Goal: Register for event/course

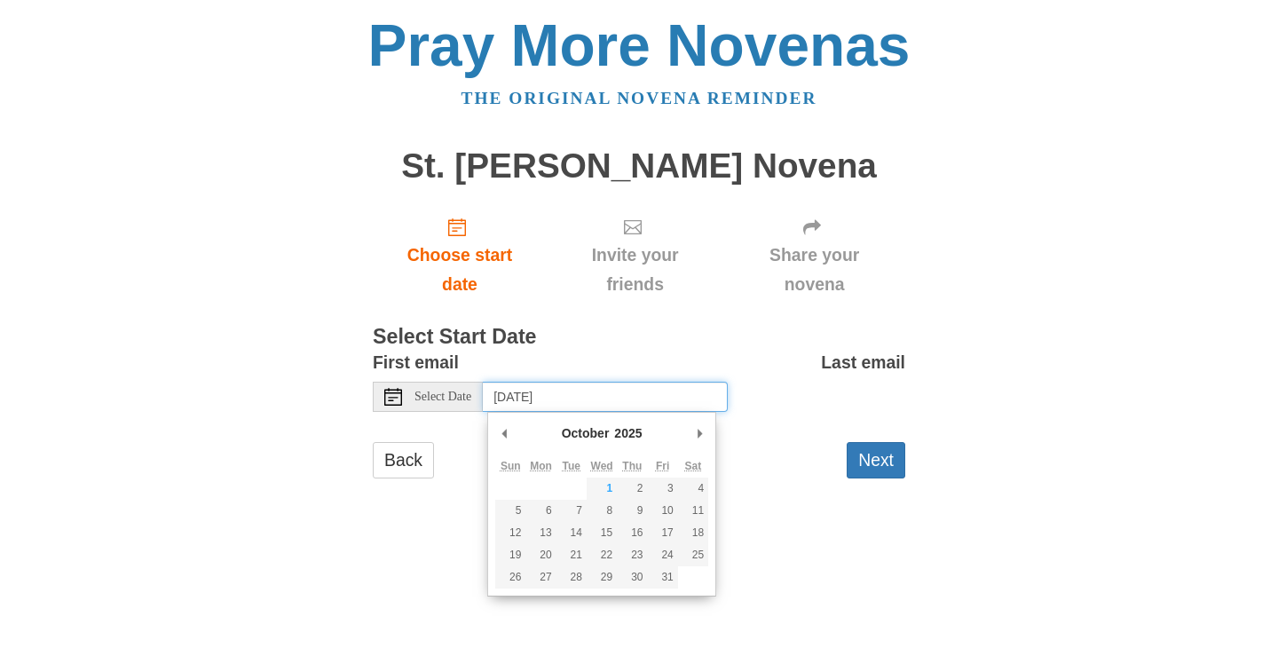
click at [534, 391] on input "[DATE]" at bounding box center [605, 397] width 245 height 30
type input "Wednesday, October 1st"
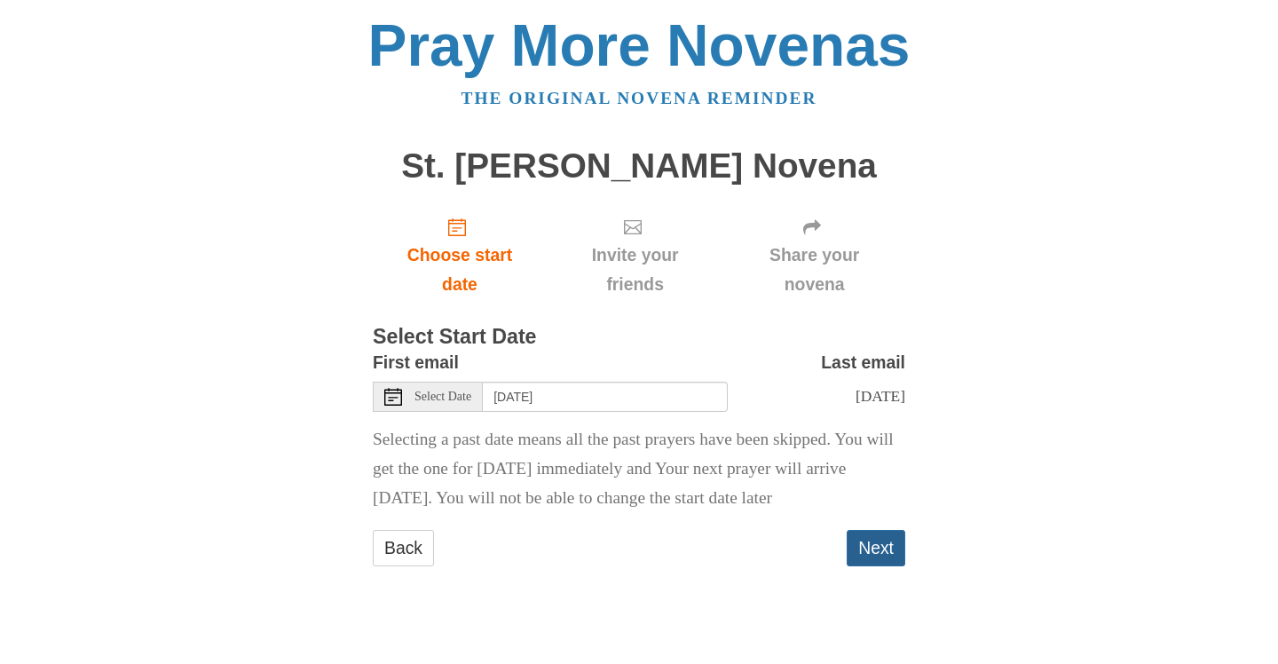
click at [887, 546] on button "Next" at bounding box center [876, 548] width 59 height 36
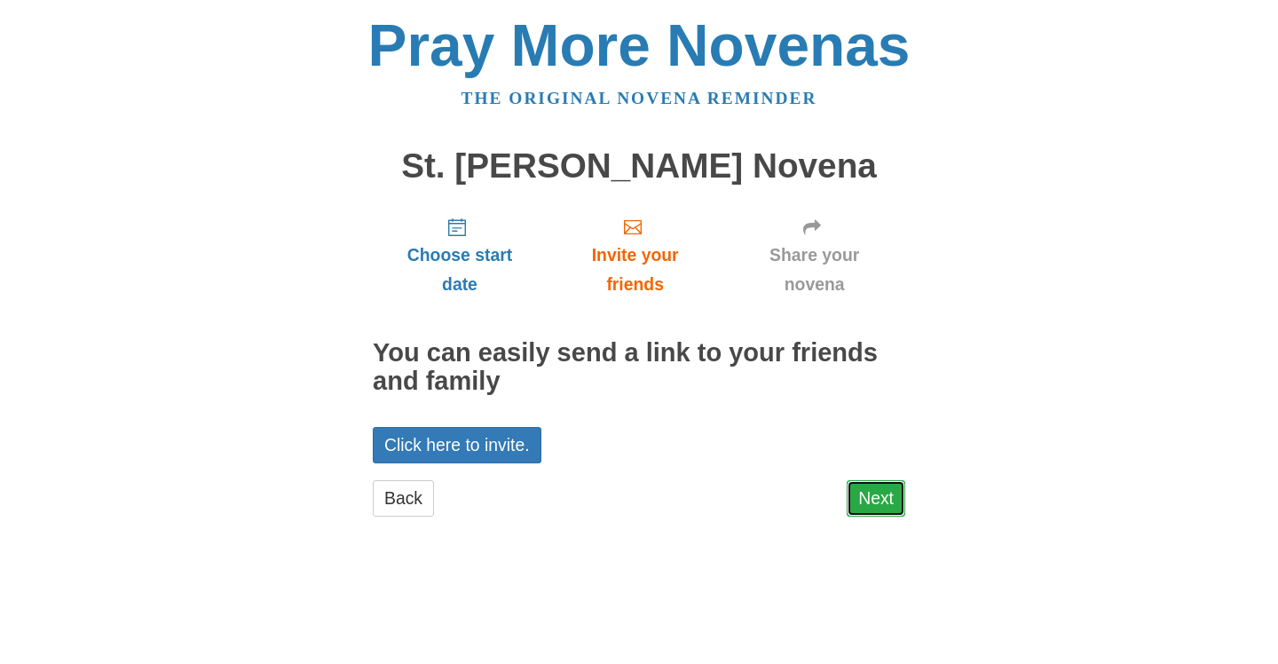
click at [876, 493] on link "Next" at bounding box center [876, 498] width 59 height 36
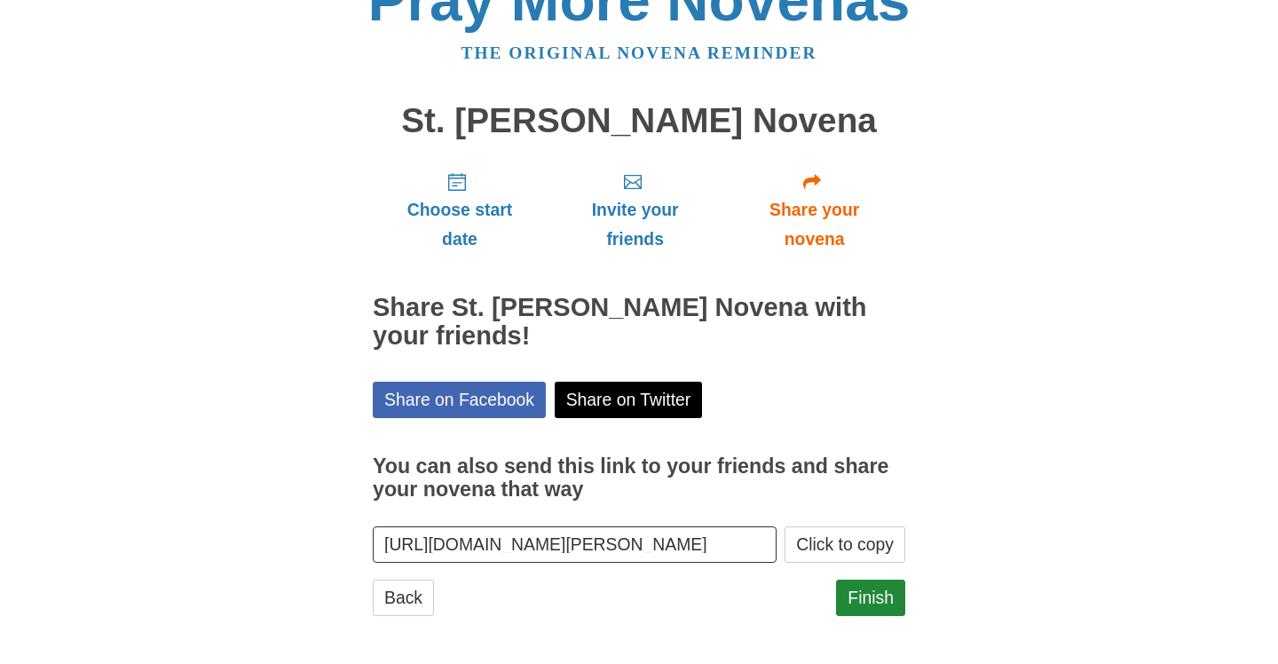
scroll to position [49, 0]
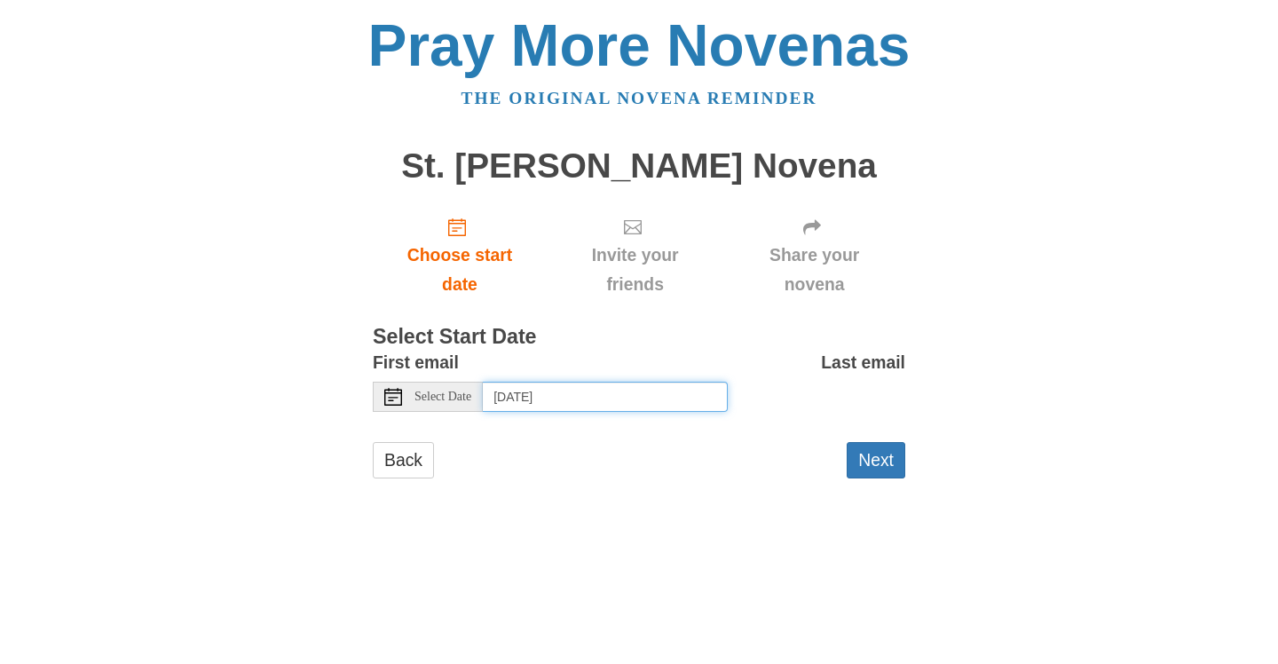
click at [530, 408] on input "[DATE]" at bounding box center [605, 397] width 245 height 30
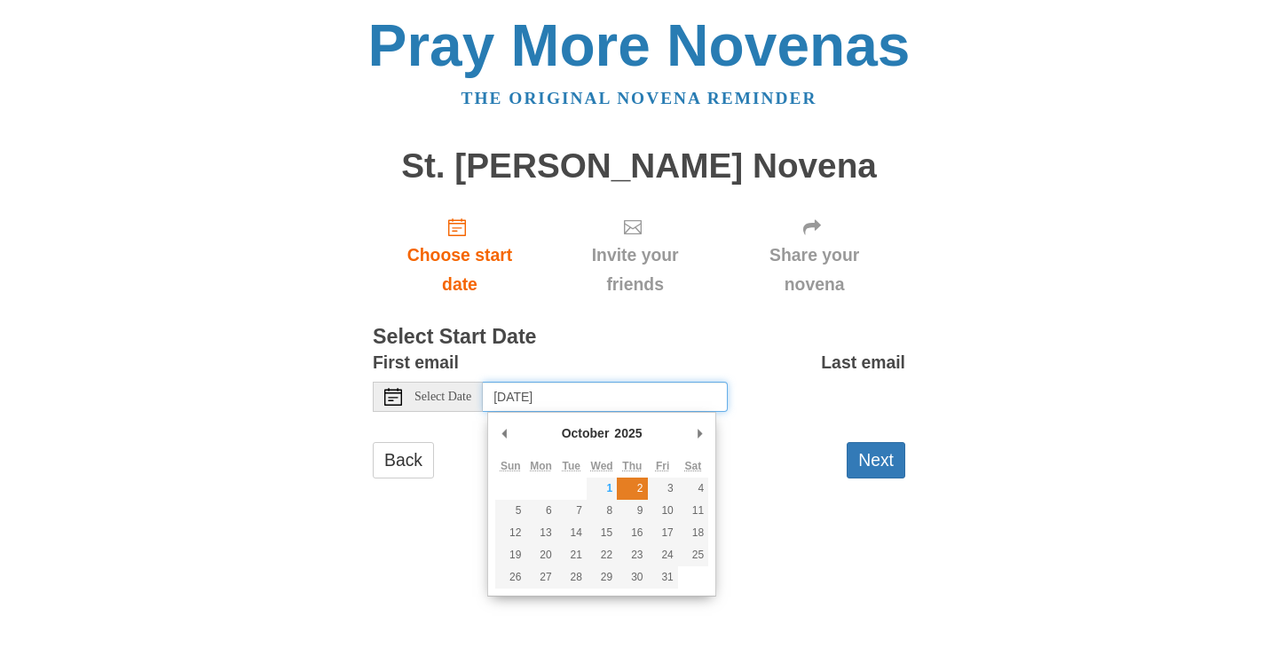
type input "[DATE]"
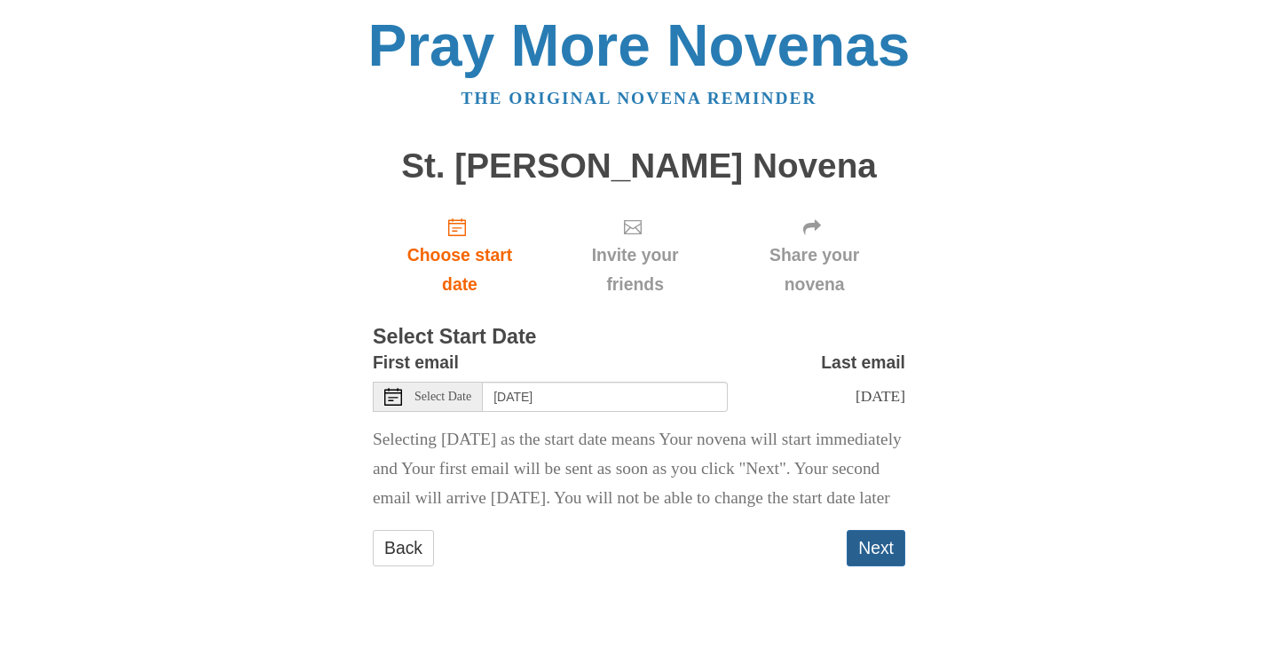
click at [871, 566] on button "Next" at bounding box center [876, 548] width 59 height 36
